Goal: Navigation & Orientation: Find specific page/section

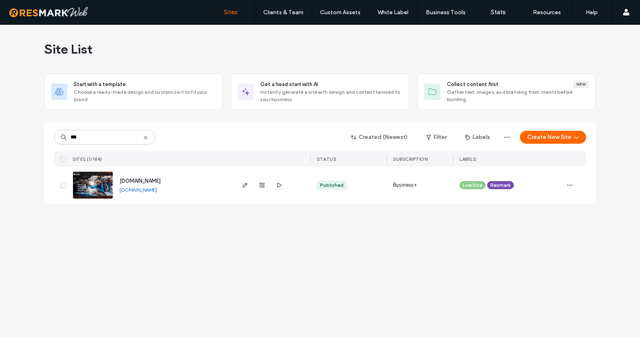
type input "***"
click at [161, 180] on span "www.windingwatersrafting.com" at bounding box center [140, 181] width 41 height 6
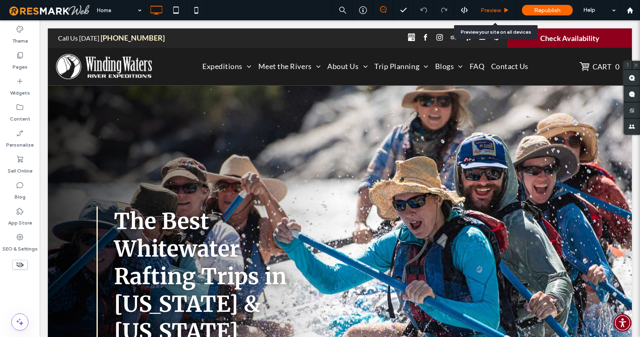
click at [488, 7] on span "Preview" at bounding box center [491, 10] width 20 height 7
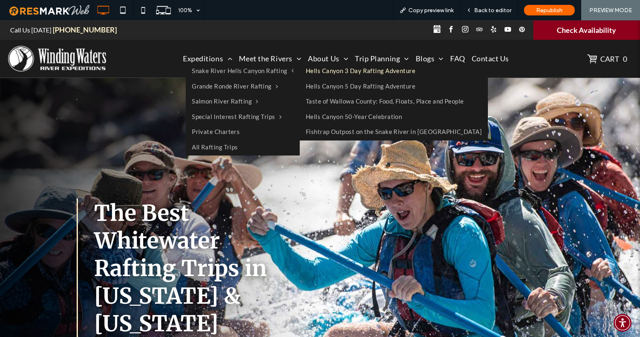
click at [305, 72] on link "Hells Canyon 3 Day Rafting Adventure" at bounding box center [394, 71] width 188 height 15
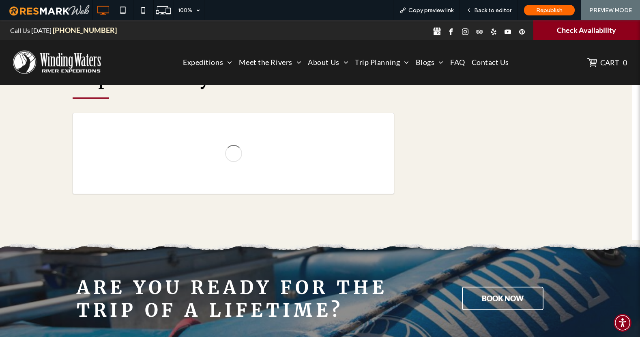
scroll to position [1729, 0]
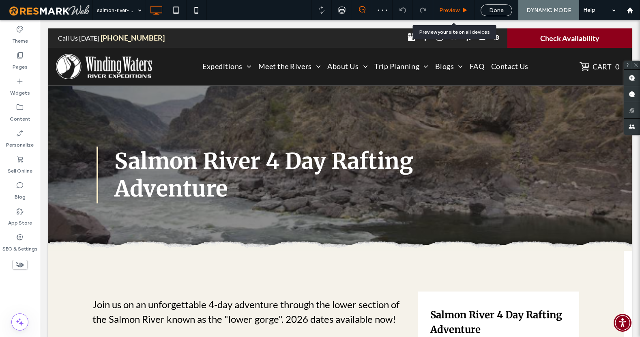
click at [449, 11] on span "Preview" at bounding box center [449, 10] width 20 height 7
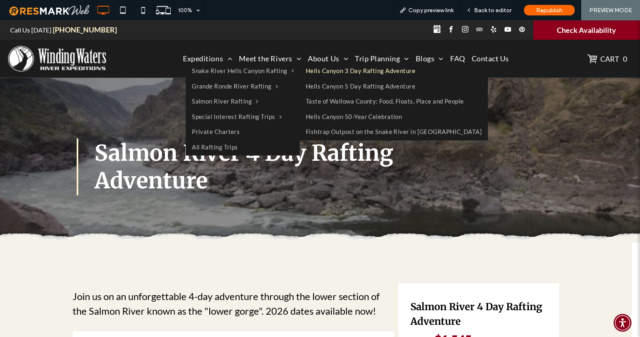
click at [305, 71] on link "Hells Canyon 3 Day Rafting Adventure" at bounding box center [394, 71] width 188 height 15
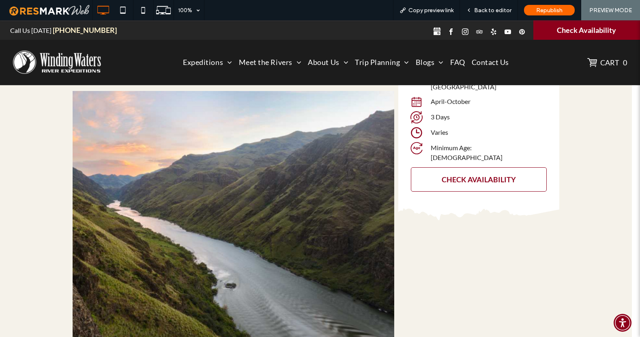
click at [462, 175] on span "CHECK AVAILABILITY" at bounding box center [479, 179] width 74 height 9
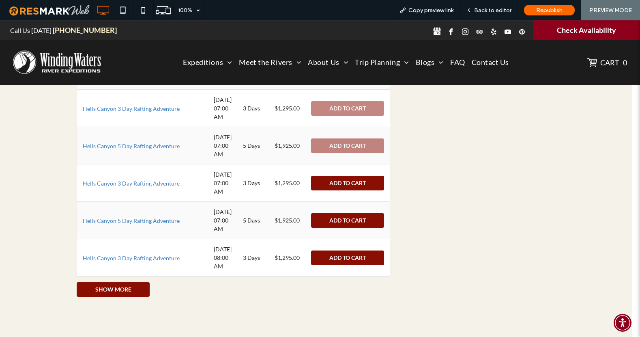
scroll to position [1968, 0]
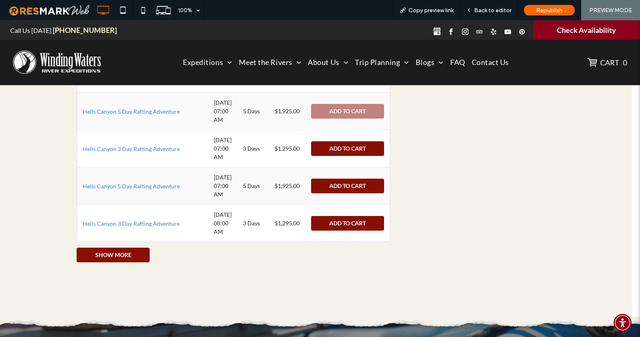
click at [126, 262] on button "Show More" at bounding box center [113, 254] width 73 height 15
click at [89, 262] on button "Show More" at bounding box center [113, 254] width 73 height 15
click at [109, 262] on button "Show More" at bounding box center [113, 254] width 73 height 15
click at [137, 262] on button "Show More" at bounding box center [113, 254] width 73 height 15
click at [117, 262] on button "Show More" at bounding box center [113, 254] width 73 height 15
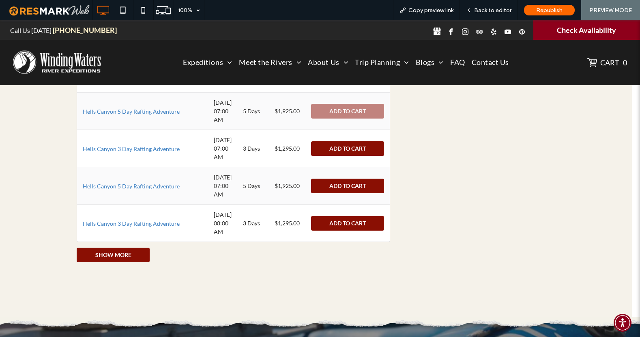
click at [90, 262] on button "Show More" at bounding box center [113, 254] width 73 height 15
click at [142, 262] on button "Show More" at bounding box center [113, 254] width 73 height 15
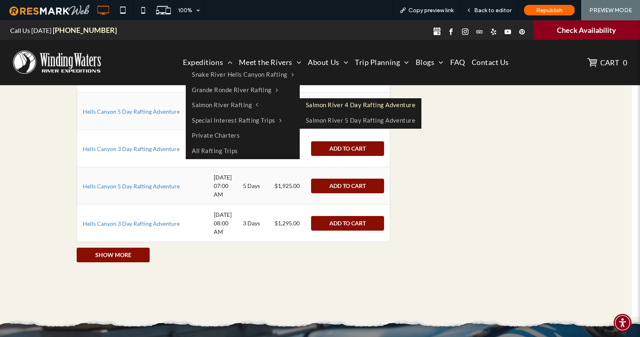
click at [330, 104] on link "Salmon River 4 Day Rafting Adventure" at bounding box center [361, 105] width 122 height 15
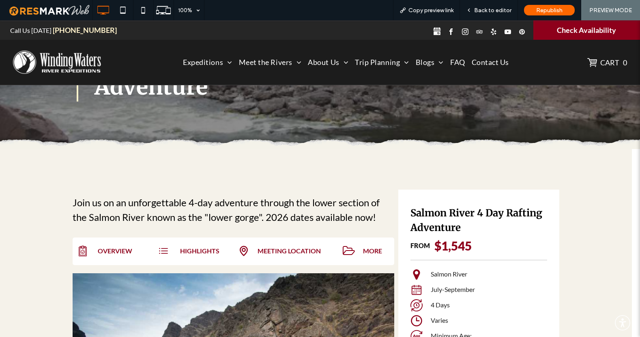
scroll to position [0, 0]
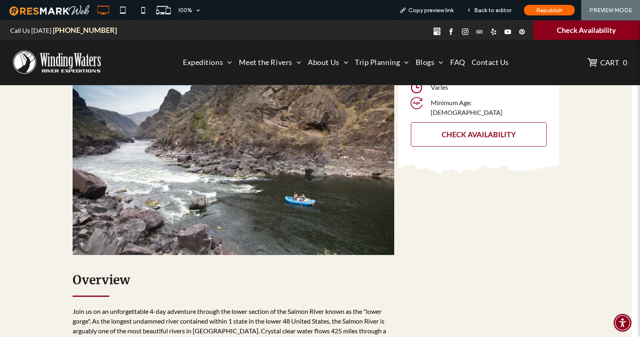
click at [472, 130] on span "CHECK AVAILABILITY" at bounding box center [479, 134] width 74 height 9
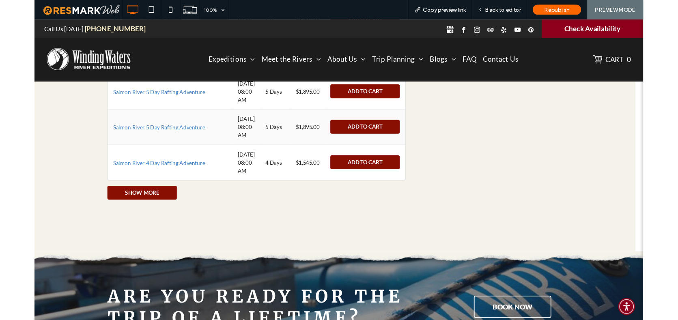
scroll to position [1852, 0]
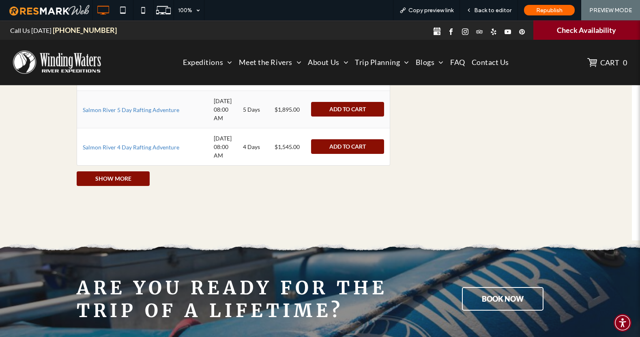
click at [107, 186] on button "Show More" at bounding box center [113, 178] width 73 height 15
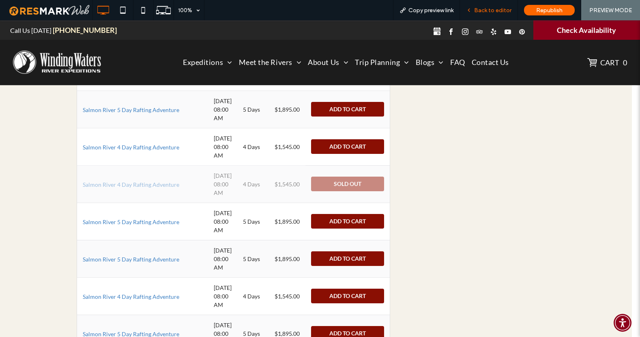
click at [491, 9] on span "Back to editor" at bounding box center [492, 10] width 37 height 7
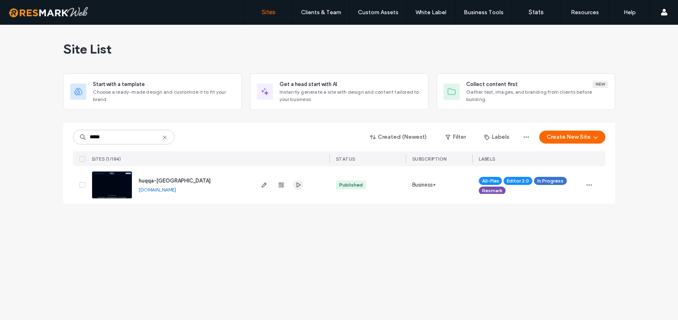
click at [297, 185] on icon "button" at bounding box center [298, 185] width 6 height 6
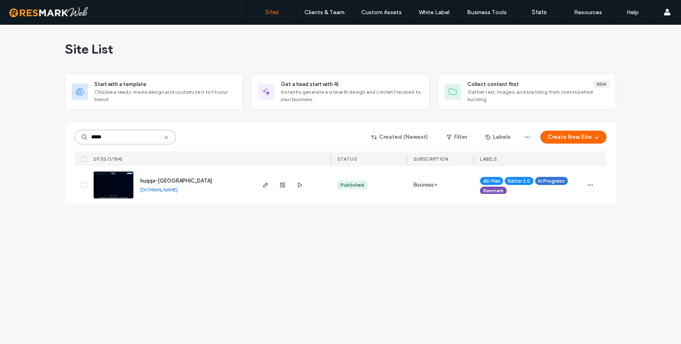
click at [112, 133] on input "*****" at bounding box center [125, 137] width 101 height 15
type input "*****"
click at [302, 184] on icon "button" at bounding box center [299, 185] width 6 height 6
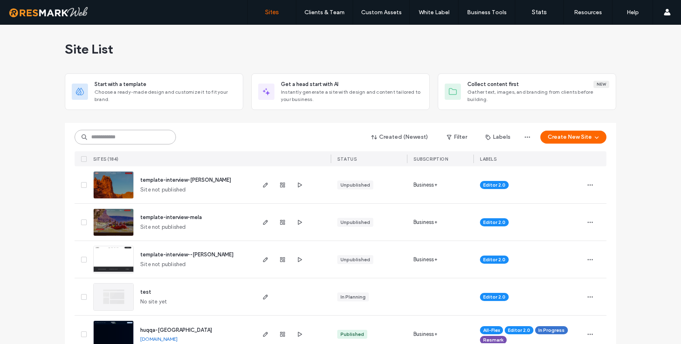
click at [150, 139] on input at bounding box center [125, 137] width 101 height 15
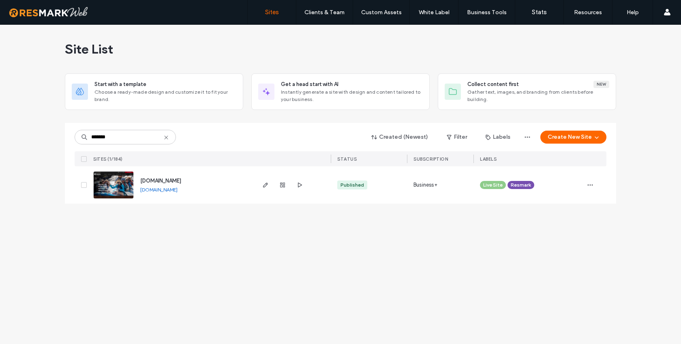
click at [294, 187] on div at bounding box center [283, 184] width 44 height 37
click at [298, 185] on use "button" at bounding box center [300, 184] width 4 height 5
click at [107, 135] on input "*******" at bounding box center [125, 137] width 101 height 15
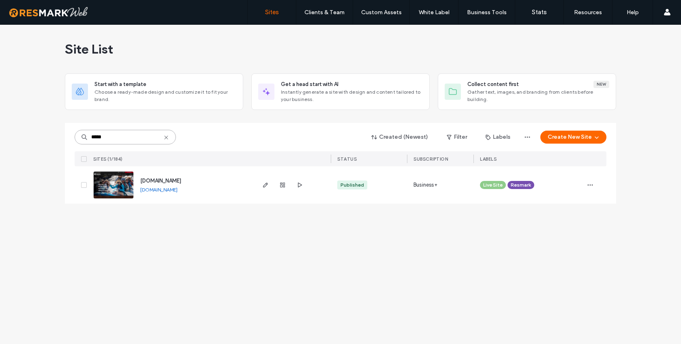
type input "*****"
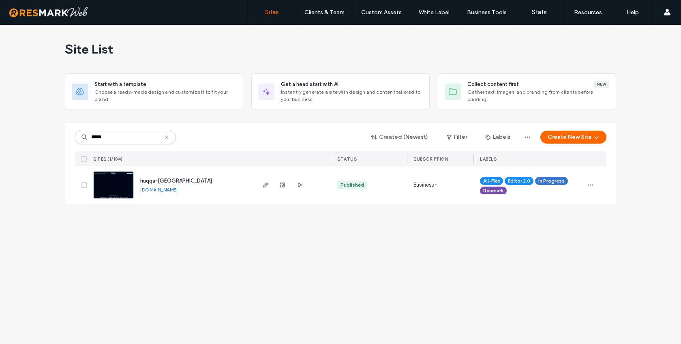
click at [306, 181] on div at bounding box center [292, 184] width 77 height 37
click at [296, 185] on span "button" at bounding box center [300, 185] width 10 height 10
